Goal: Task Accomplishment & Management: Manage account settings

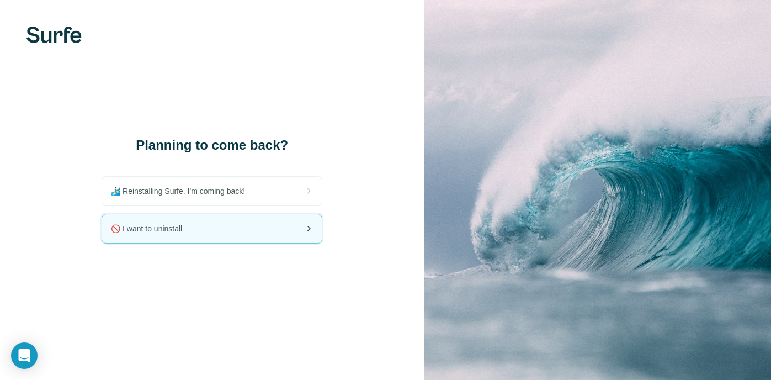
click at [191, 230] on span "🚫 I want to uninstall" at bounding box center [151, 228] width 80 height 11
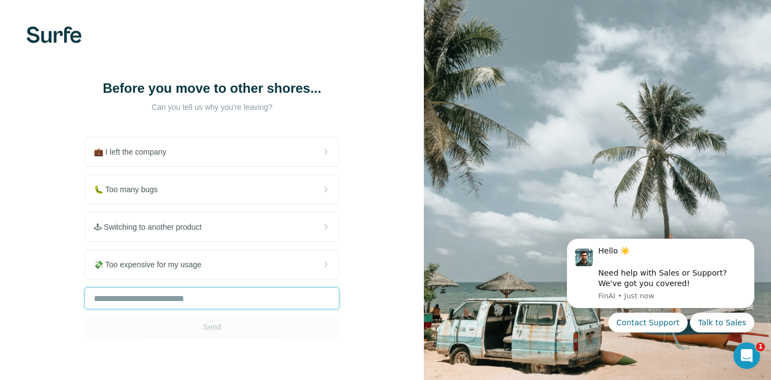
click at [148, 309] on input "text" at bounding box center [211, 298] width 255 height 22
type input "***"
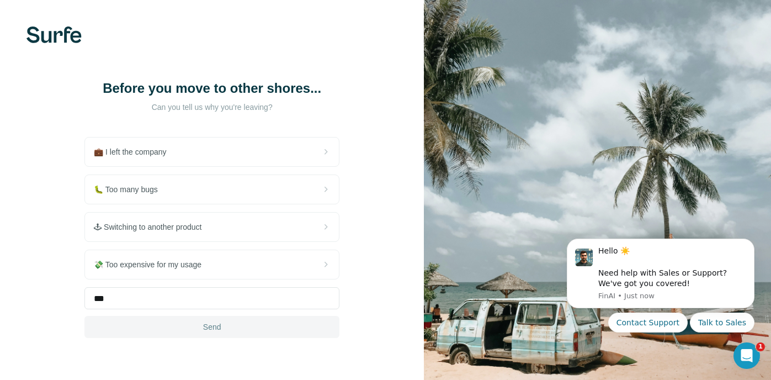
click at [229, 338] on button "Send" at bounding box center [211, 327] width 255 height 22
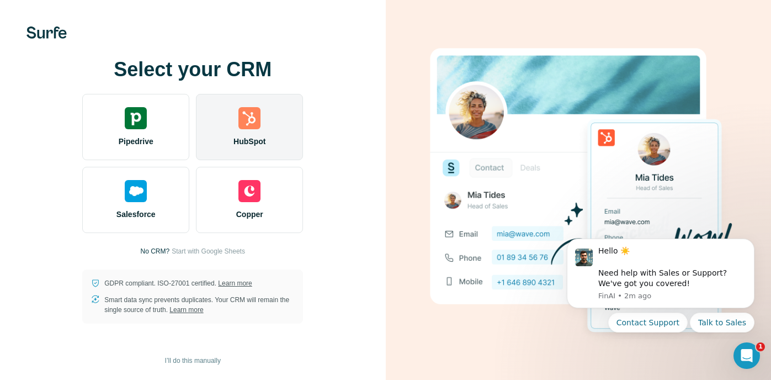
click at [253, 125] on img at bounding box center [249, 118] width 22 height 22
click at [258, 132] on div "HubSpot" at bounding box center [249, 127] width 107 height 66
